Goal: Transaction & Acquisition: Purchase product/service

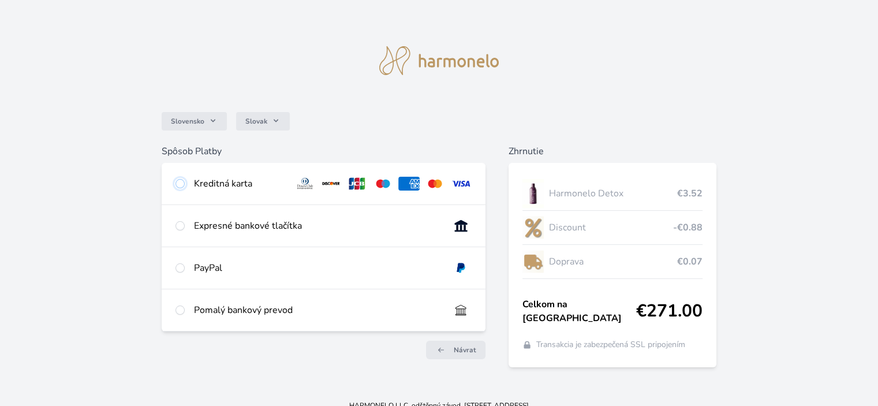
click at [179, 183] on input "radio" at bounding box center [179, 183] width 9 height 9
radio input "true"
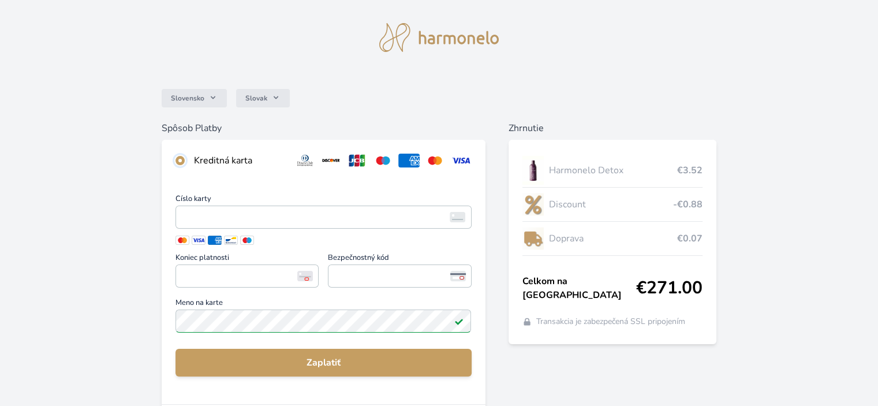
scroll to position [115, 0]
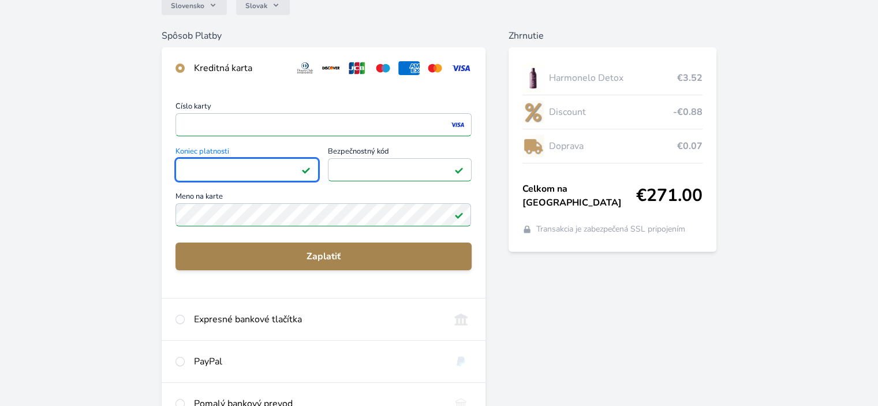
click at [326, 256] on span "Zaplatiť" at bounding box center [323, 256] width 277 height 14
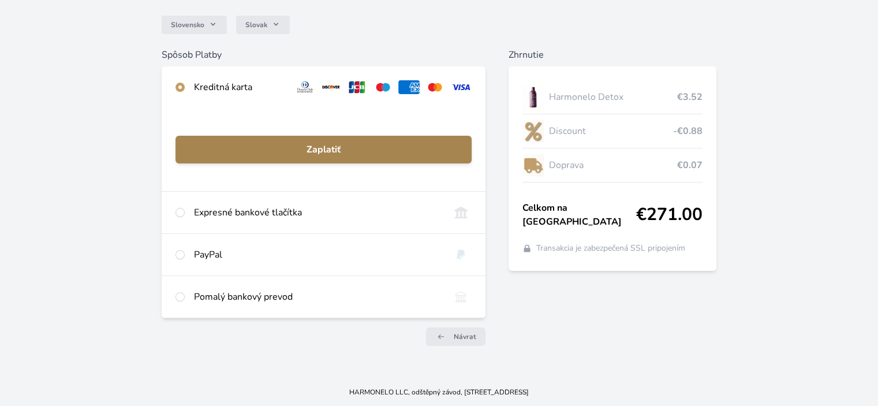
scroll to position [96, 0]
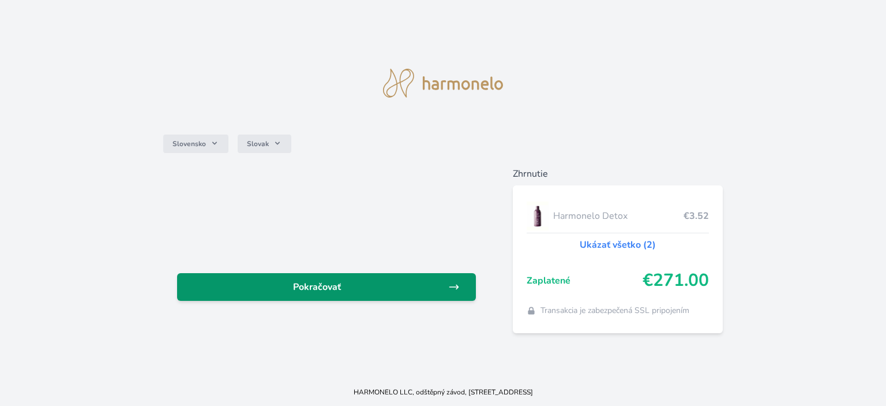
click at [308, 285] on span "Pokračovať" at bounding box center [317, 287] width 262 height 14
